Goal: Task Accomplishment & Management: Manage account settings

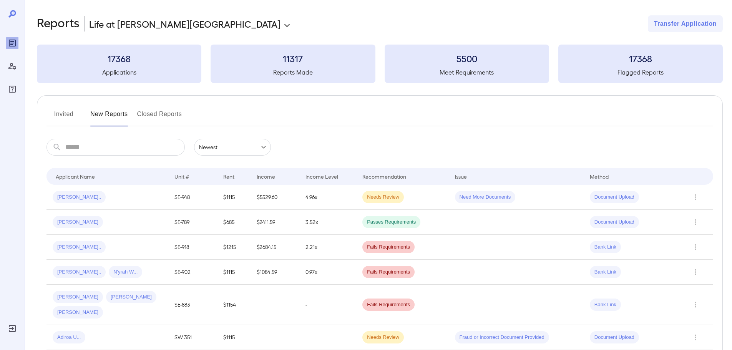
click at [182, 195] on td "SE-948" at bounding box center [192, 197] width 49 height 25
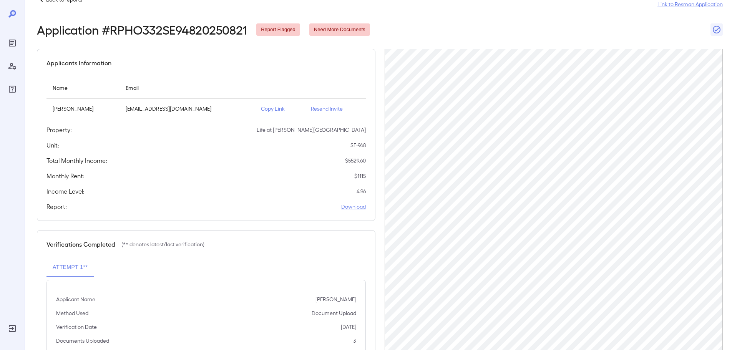
scroll to position [77, 0]
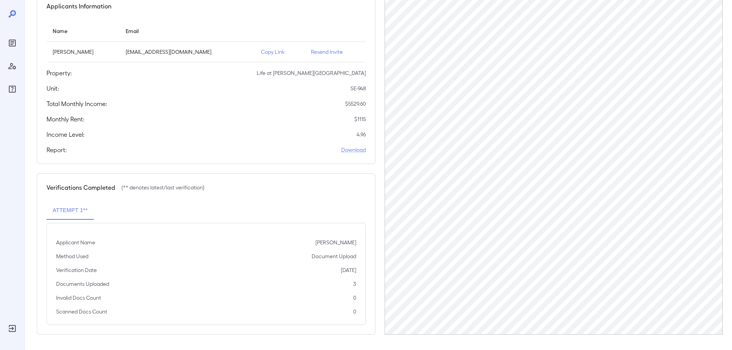
click at [325, 53] on p "Resend Invite" at bounding box center [335, 52] width 49 height 8
click at [275, 52] on p "Copy Link" at bounding box center [280, 52] width 38 height 8
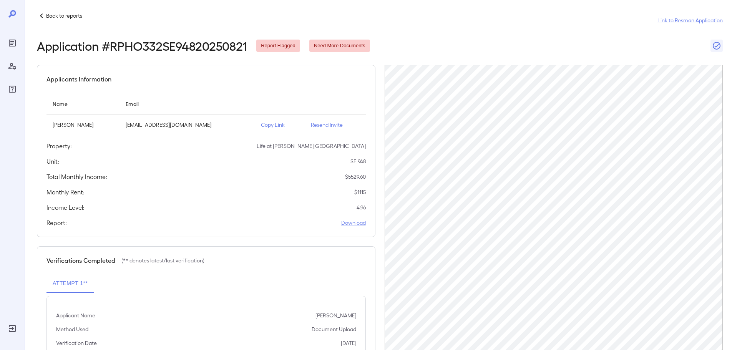
scroll to position [0, 0]
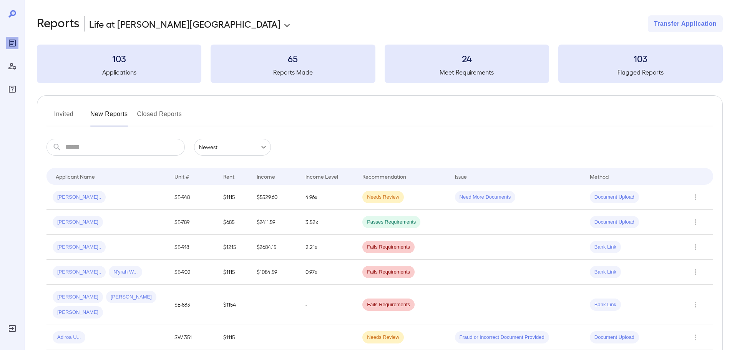
click at [108, 148] on input "text" at bounding box center [124, 147] width 119 height 17
click at [138, 275] on div "[PERSON_NAME].. N'yrah W..." at bounding box center [107, 272] width 109 height 12
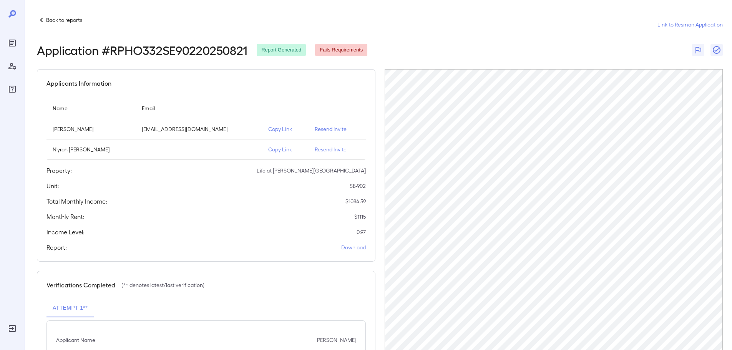
scroll to position [56, 0]
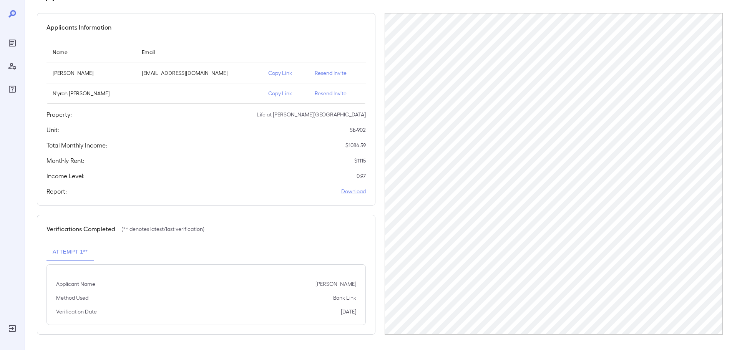
click at [268, 74] on p "Copy Link" at bounding box center [285, 73] width 34 height 8
